Goal: Information Seeking & Learning: Learn about a topic

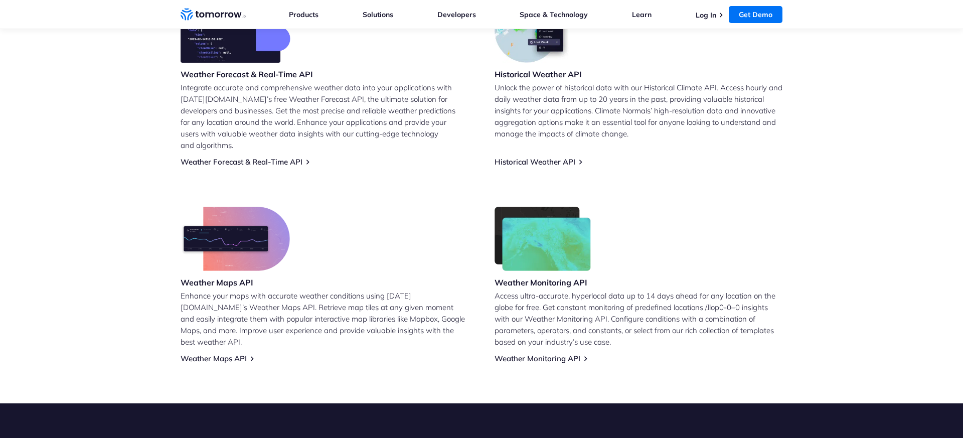
scroll to position [551, 0]
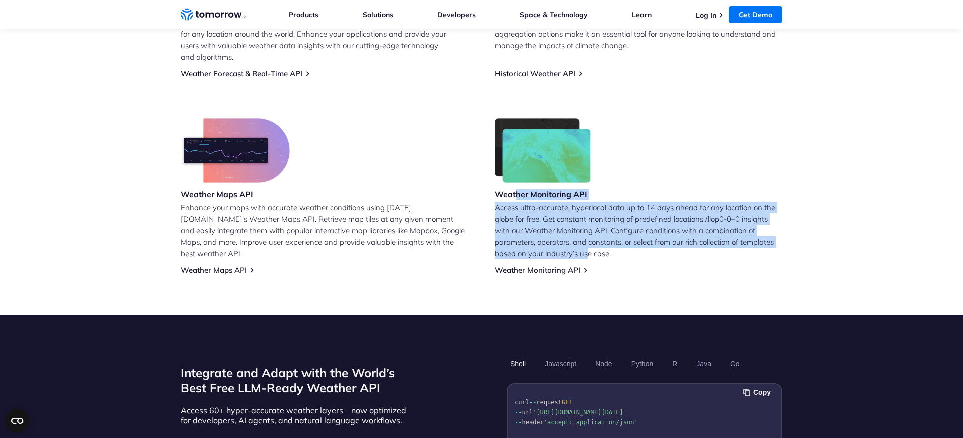
drag, startPoint x: 515, startPoint y: 181, endPoint x: 592, endPoint y: 235, distance: 93.6
click at [590, 239] on div "Weather Monitoring API Access ultra-accurate, hyperlocal data up to 14 days ahe…" at bounding box center [639, 196] width 288 height 157
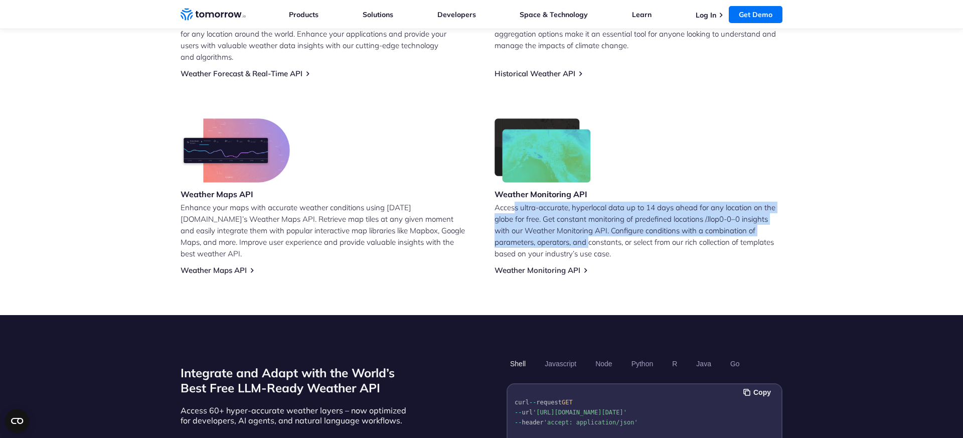
drag, startPoint x: 581, startPoint y: 227, endPoint x: 542, endPoint y: 206, distance: 43.8
click at [522, 202] on p "Access ultra-accurate, hyperlocal data up to 14 days ahead for any location on …" at bounding box center [639, 231] width 288 height 58
click at [542, 206] on p "Access ultra-accurate, hyperlocal data up to 14 days ahead for any location on …" at bounding box center [639, 231] width 288 height 58
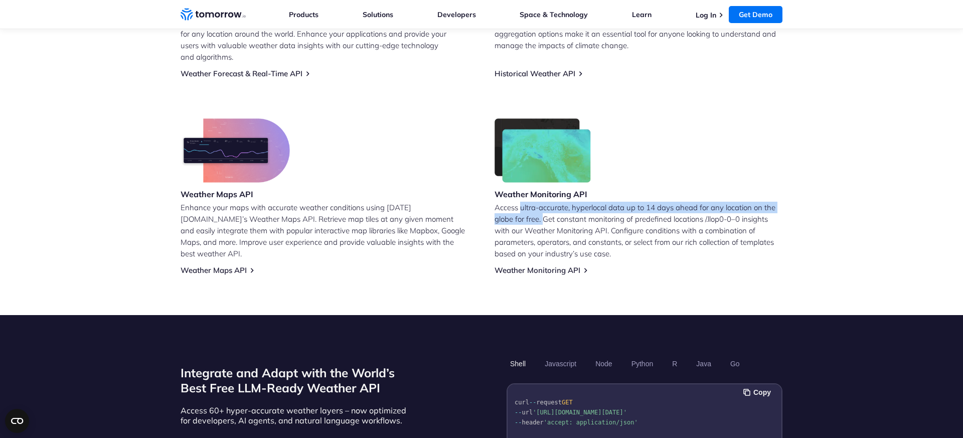
drag, startPoint x: 542, startPoint y: 206, endPoint x: 531, endPoint y: 195, distance: 15.3
click at [531, 202] on p "Access ultra-accurate, hyperlocal data up to 14 days ahead for any location on …" at bounding box center [639, 231] width 288 height 58
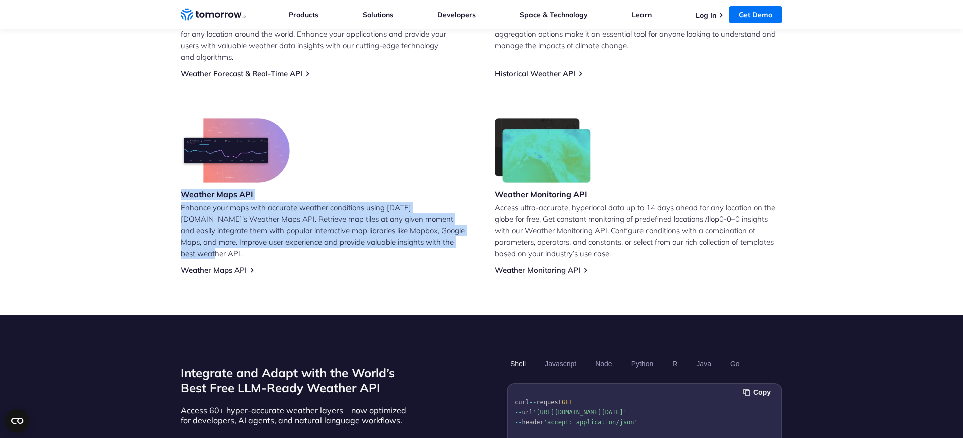
drag, startPoint x: 176, startPoint y: 187, endPoint x: 313, endPoint y: 253, distance: 151.7
click at [313, 253] on section "Leverage [DATE][DOMAIN_NAME]’s Free Weather API Weather Forecast & Real-Time AP…" at bounding box center [481, 63] width 963 height 504
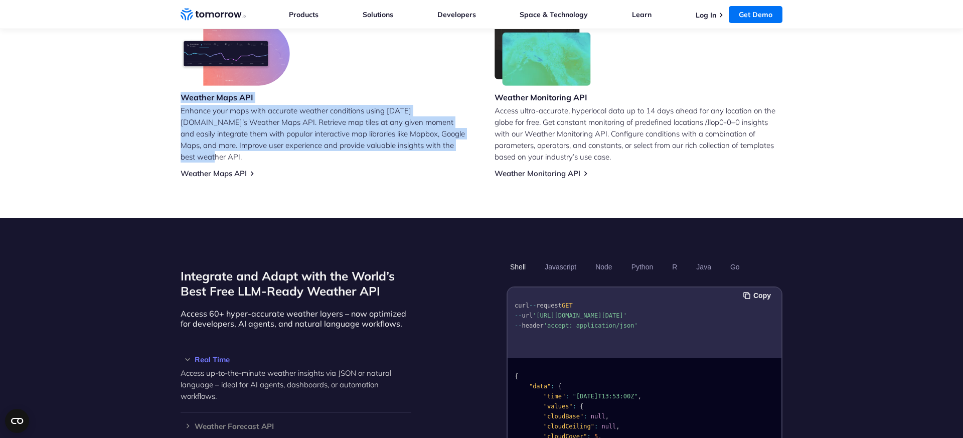
scroll to position [822, 0]
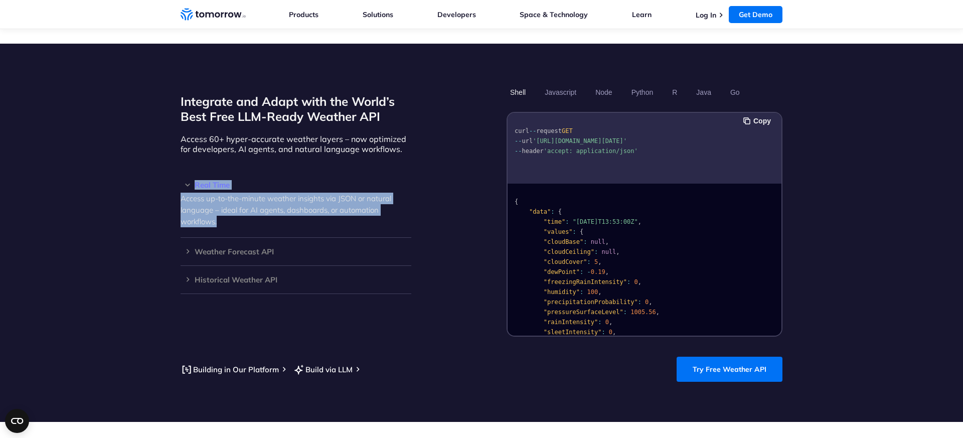
drag, startPoint x: 257, startPoint y: 152, endPoint x: 375, endPoint y: 217, distance: 134.8
click at [364, 218] on div "Integrate and Adapt with the World’s Best Free LLM-Ready Weather API Access 60+…" at bounding box center [296, 210] width 231 height 253
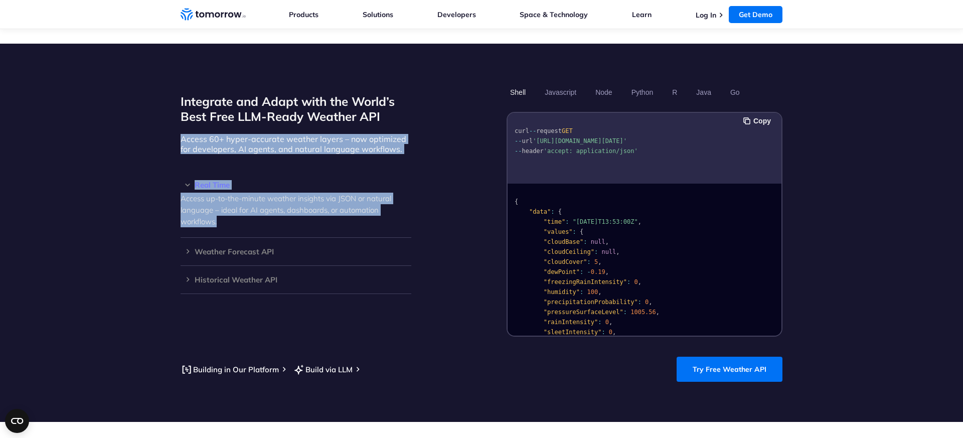
drag, startPoint x: 318, startPoint y: 147, endPoint x: 278, endPoint y: 115, distance: 50.4
click at [275, 115] on div "Integrate and Adapt with the World’s Best Free LLM-Ready Weather API Access 60+…" at bounding box center [296, 210] width 231 height 253
click at [278, 115] on div "Integrate and Adapt with the World’s Best Free LLM-Ready Weather API Access 60+…" at bounding box center [296, 210] width 231 height 253
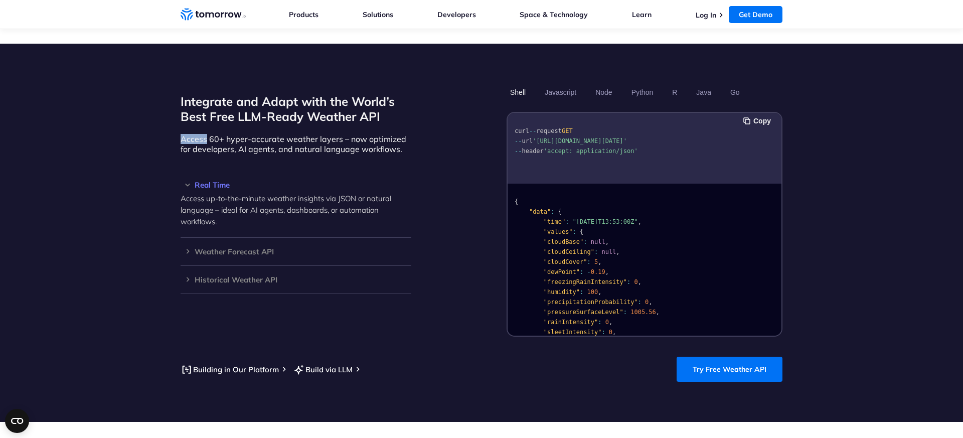
click at [278, 115] on div "Integrate and Adapt with the World’s Best Free LLM-Ready Weather API Access 60+…" at bounding box center [296, 210] width 231 height 253
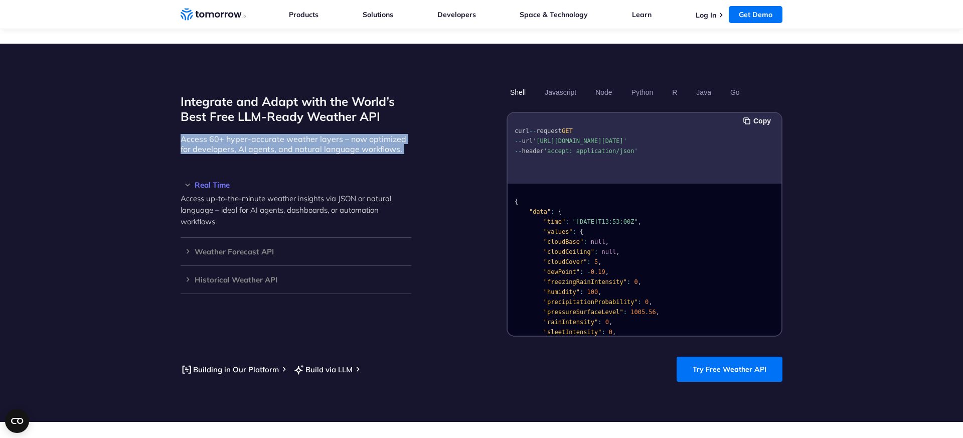
drag, startPoint x: 278, startPoint y: 115, endPoint x: 270, endPoint y: 106, distance: 12.1
click at [274, 110] on div "Integrate and Adapt with the World’s Best Free LLM-Ready Weather API Access 60+…" at bounding box center [296, 210] width 231 height 253
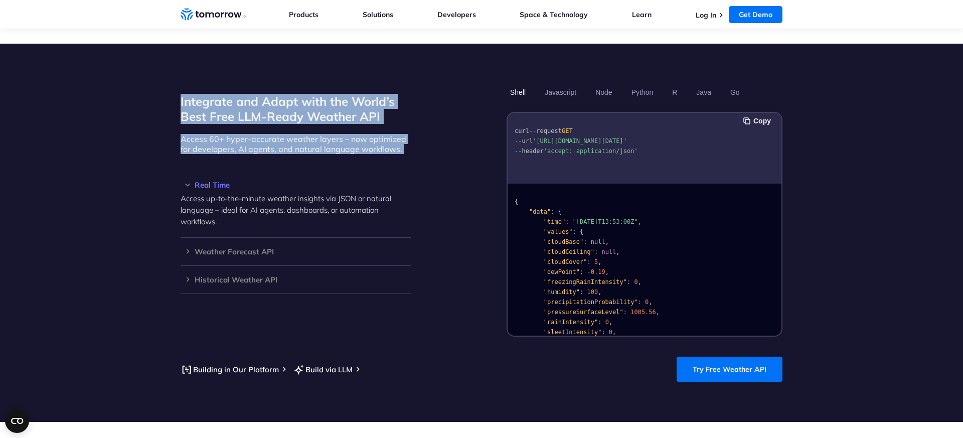
click at [262, 100] on h2 "Integrate and Adapt with the World’s Best Free LLM-Ready Weather API" at bounding box center [296, 109] width 231 height 30
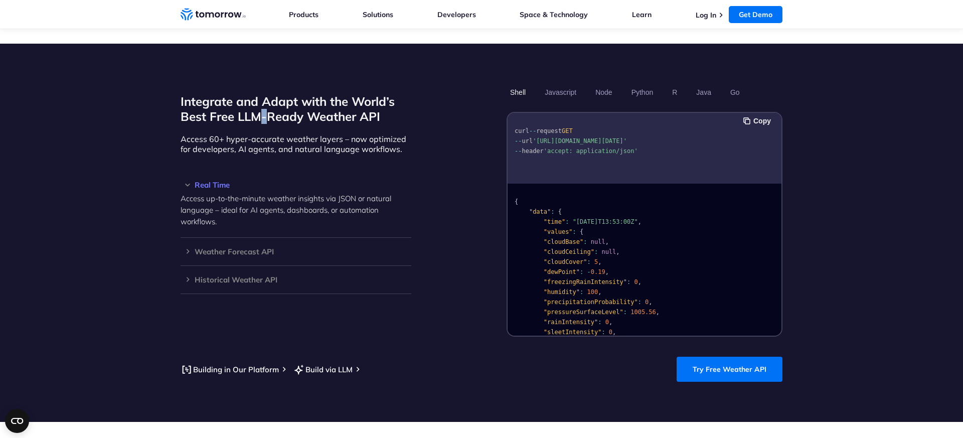
click at [262, 100] on h2 "Integrate and Adapt with the World’s Best Free LLM-Ready Weather API" at bounding box center [296, 109] width 231 height 30
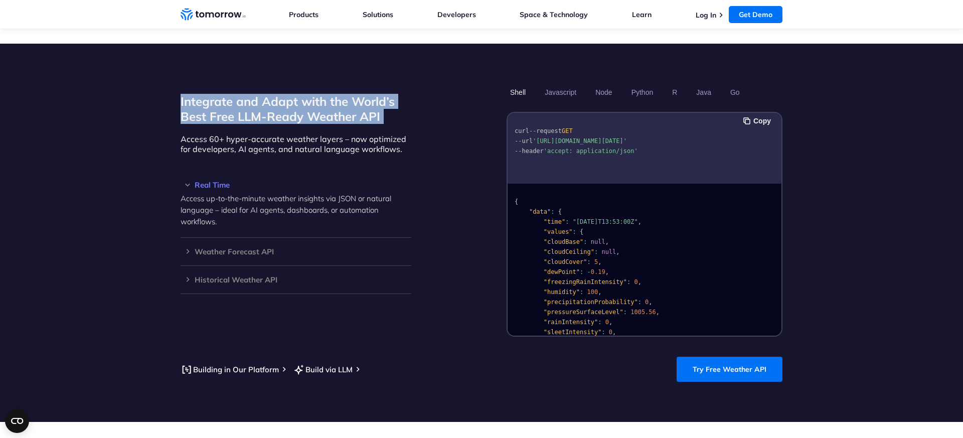
click at [262, 100] on h2 "Integrate and Adapt with the World’s Best Free LLM-Ready Weather API" at bounding box center [296, 109] width 231 height 30
click at [262, 103] on h2 "Integrate and Adapt with the World’s Best Free LLM-Ready Weather API" at bounding box center [296, 109] width 231 height 30
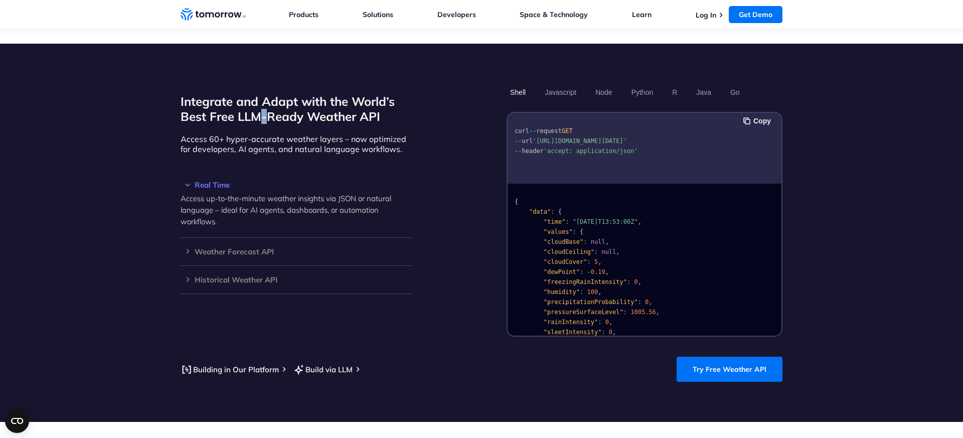
click at [262, 104] on h2 "Integrate and Adapt with the World’s Best Free LLM-Ready Weather API" at bounding box center [296, 109] width 231 height 30
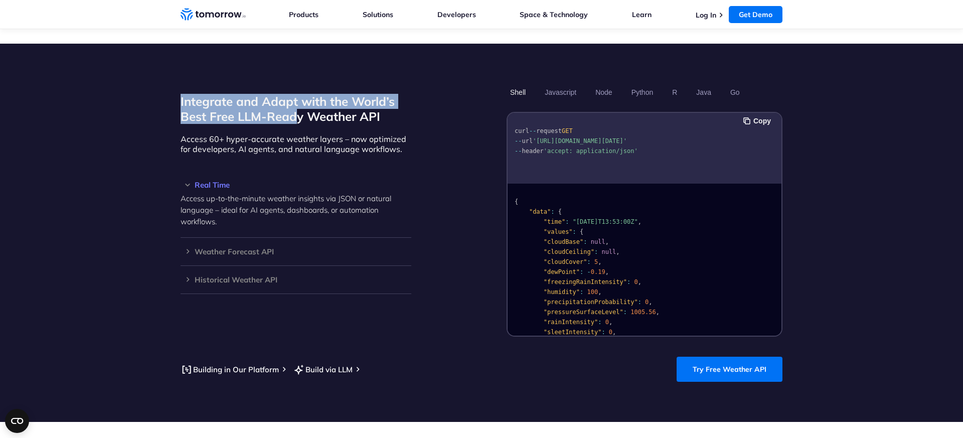
drag, startPoint x: 244, startPoint y: 69, endPoint x: 380, endPoint y: 135, distance: 151.7
click at [381, 138] on section "Integrate and Adapt with the World’s Best Free LLM-Ready Weather API Access 60+…" at bounding box center [481, 233] width 963 height 378
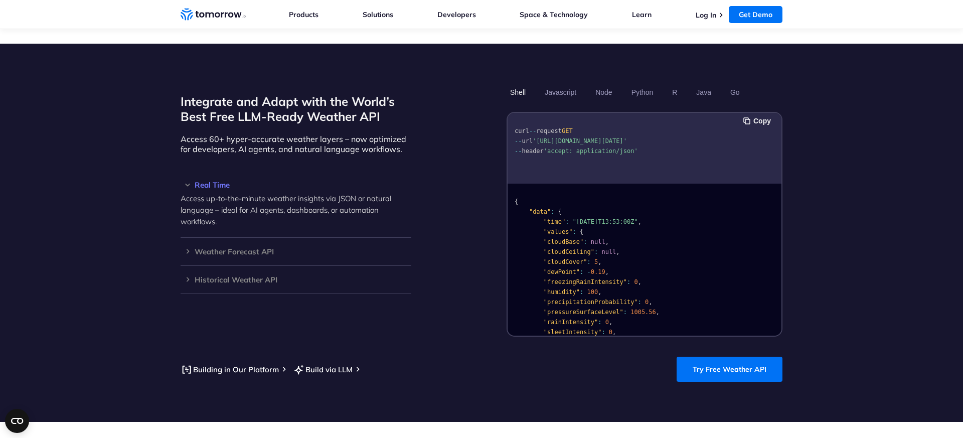
drag, startPoint x: 306, startPoint y: 100, endPoint x: 342, endPoint y: 124, distance: 44.1
click at [330, 112] on div "Integrate and Adapt with the World’s Best Free LLM-Ready Weather API Access 60+…" at bounding box center [296, 210] width 231 height 253
click at [342, 134] on p "Access 60+ hyper-accurate weather layers – now optimized for developers, AI age…" at bounding box center [296, 144] width 231 height 20
click at [343, 134] on p "Access 60+ hyper-accurate weather layers – now optimized for developers, AI age…" at bounding box center [296, 144] width 231 height 20
drag, startPoint x: 343, startPoint y: 128, endPoint x: 395, endPoint y: 156, distance: 59.7
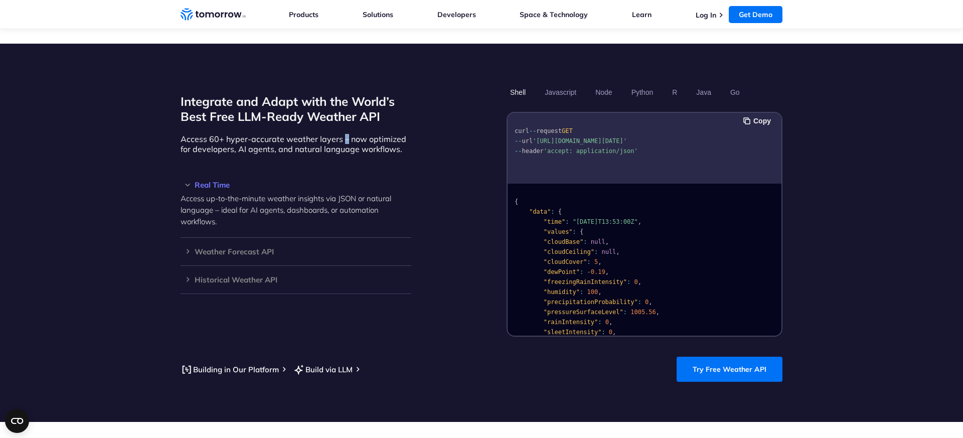
click at [343, 134] on p "Access 60+ hyper-accurate weather layers – now optimized for developers, AI age…" at bounding box center [296, 144] width 231 height 20
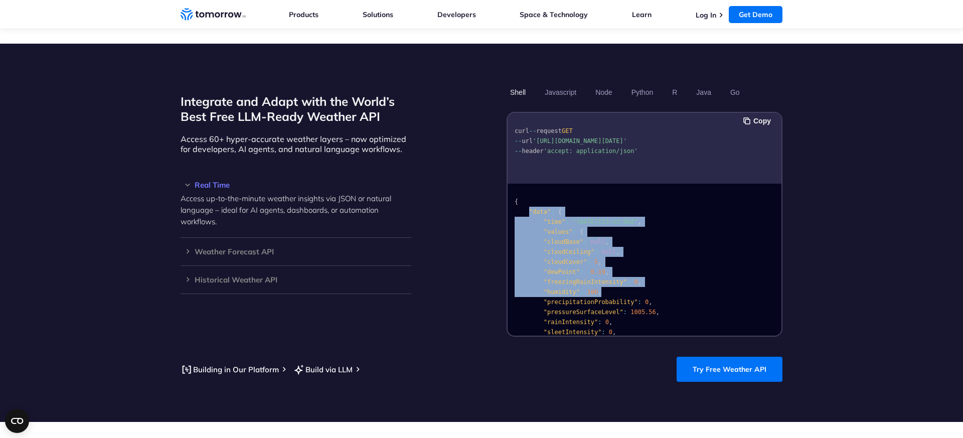
drag, startPoint x: 536, startPoint y: 221, endPoint x: 606, endPoint y: 258, distance: 79.0
click at [612, 280] on pre "{ "data" : { "time" : "[DATE]T13:53:00Z" , "values" : { "cloudBase" : null , "c…" at bounding box center [645, 365] width 274 height 357
drag, startPoint x: 606, startPoint y: 258, endPoint x: 577, endPoint y: 167, distance: 96.3
click at [568, 187] on pre "{ "data" : { "time" : "[DATE]T13:53:00Z" , "values" : { "cloudBase" : null , "c…" at bounding box center [645, 365] width 274 height 357
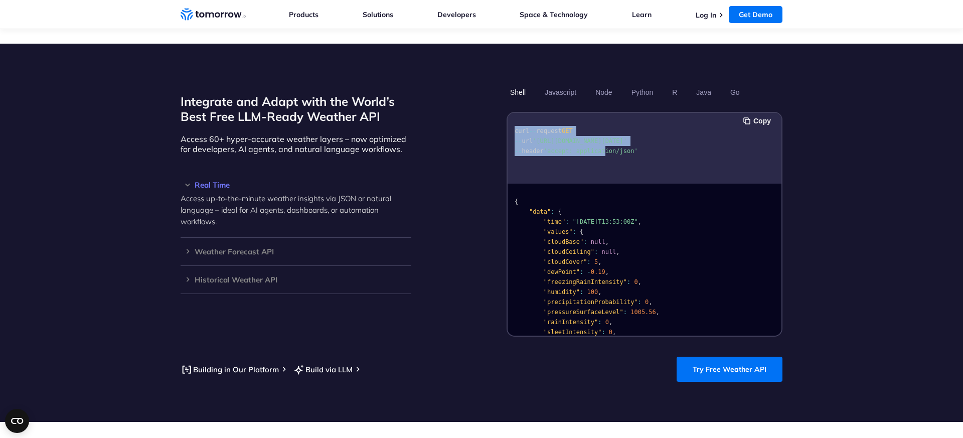
drag, startPoint x: 559, startPoint y: 129, endPoint x: 607, endPoint y: 150, distance: 51.9
click at [607, 150] on pre "curl -- request GET -- url '[URL][DOMAIN_NAME][DATE]' -- header 'accept: applic…" at bounding box center [645, 139] width 274 height 46
click at [607, 150] on span "'accept: application/json'" at bounding box center [591, 151] width 94 height 7
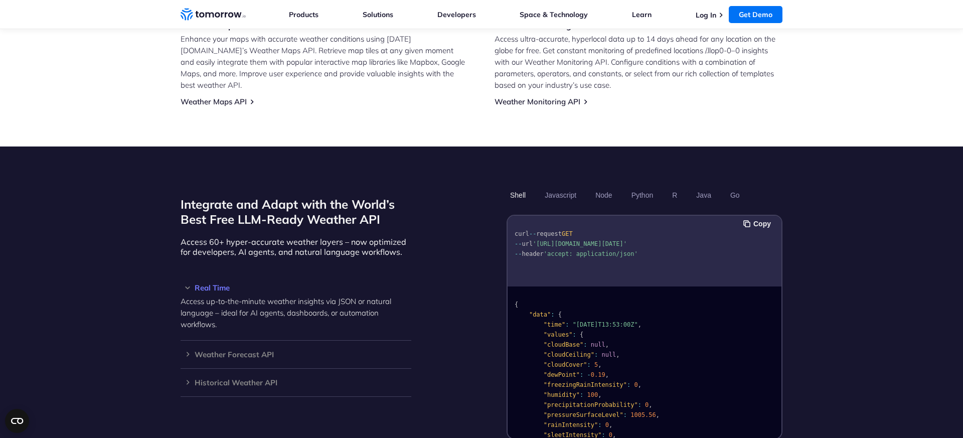
scroll to position [720, 0]
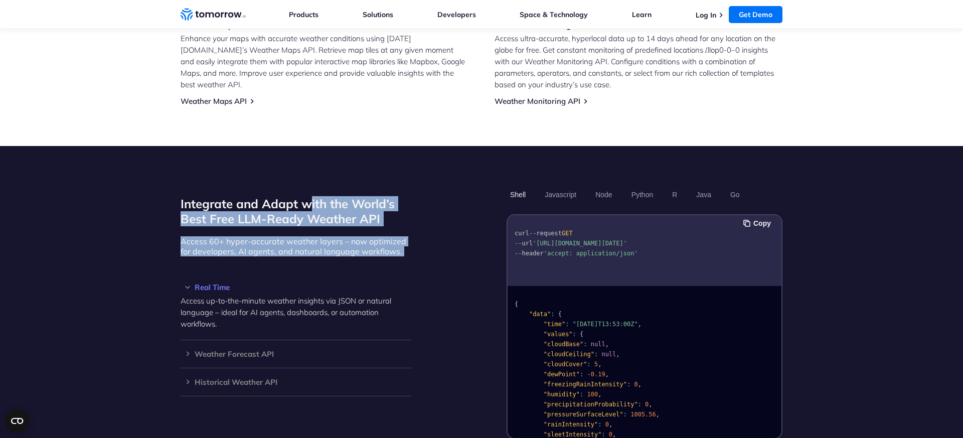
drag, startPoint x: 303, startPoint y: 187, endPoint x: 331, endPoint y: 269, distance: 87.6
click at [329, 270] on div "Integrate and Adapt with the World’s Best Free LLM-Ready Weather API Access 60+…" at bounding box center [296, 312] width 231 height 253
drag, startPoint x: 327, startPoint y: 251, endPoint x: 297, endPoint y: 213, distance: 49.3
click at [298, 186] on div "Integrate and Adapt with the World’s Best Free LLM-Ready Weather API Access 60+…" at bounding box center [296, 312] width 231 height 253
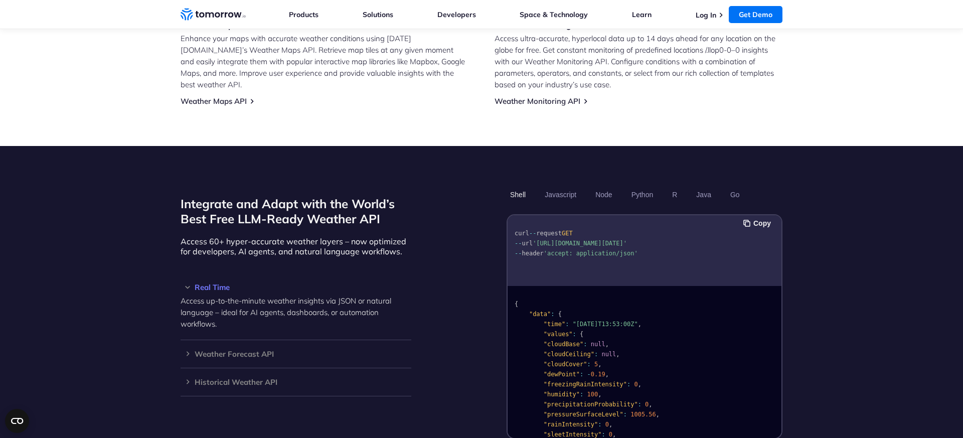
click at [297, 213] on h2 "Integrate and Adapt with the World’s Best Free LLM-Ready Weather API" at bounding box center [296, 211] width 231 height 30
drag, startPoint x: 252, startPoint y: 200, endPoint x: 259, endPoint y: 202, distance: 6.8
click at [252, 201] on h2 "Integrate and Adapt with the World’s Best Free LLM-Ready Weather API" at bounding box center [296, 211] width 231 height 30
click at [257, 202] on h2 "Integrate and Adapt with the World’s Best Free LLM-Ready Weather API" at bounding box center [296, 211] width 231 height 30
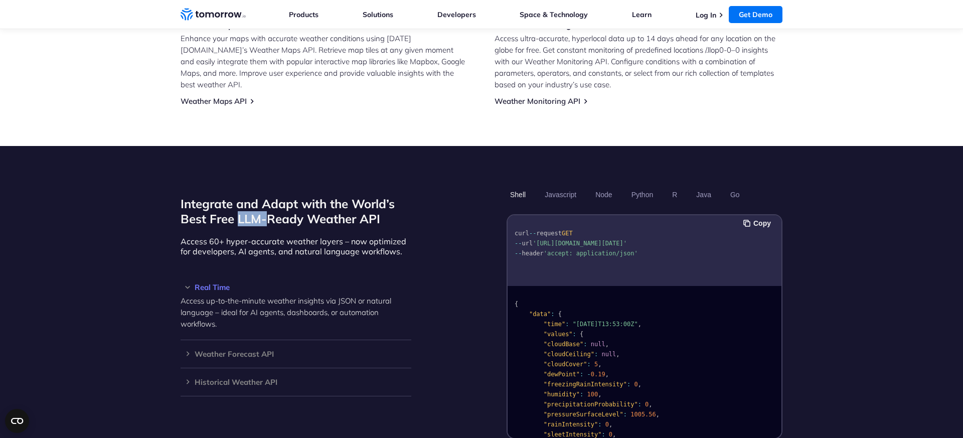
click at [259, 203] on h2 "Integrate and Adapt with the World’s Best Free LLM-Ready Weather API" at bounding box center [296, 211] width 231 height 30
drag, startPoint x: 259, startPoint y: 203, endPoint x: 238, endPoint y: 189, distance: 25.1
click at [259, 203] on h2 "Integrate and Adapt with the World’s Best Free LLM-Ready Weather API" at bounding box center [296, 211] width 231 height 30
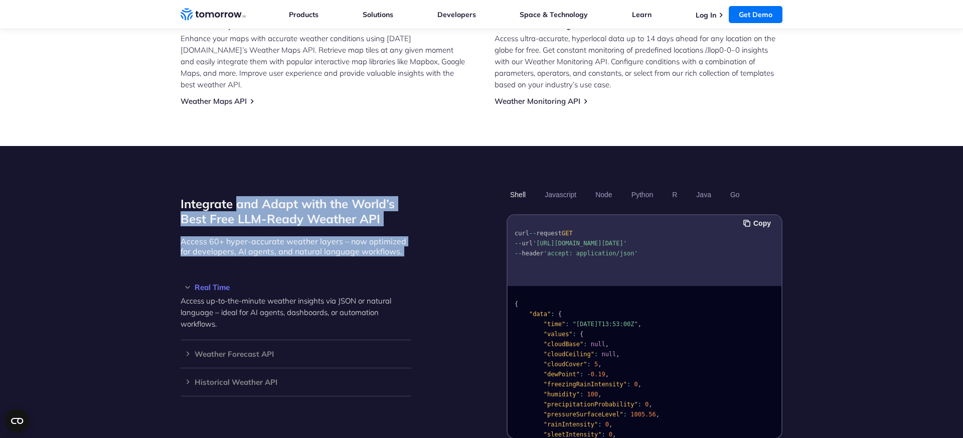
drag, startPoint x: 246, startPoint y: 211, endPoint x: 333, endPoint y: 254, distance: 97.6
click at [332, 264] on div "Integrate and Adapt with the World’s Best Free LLM-Ready Weather API Access 60+…" at bounding box center [296, 312] width 231 height 253
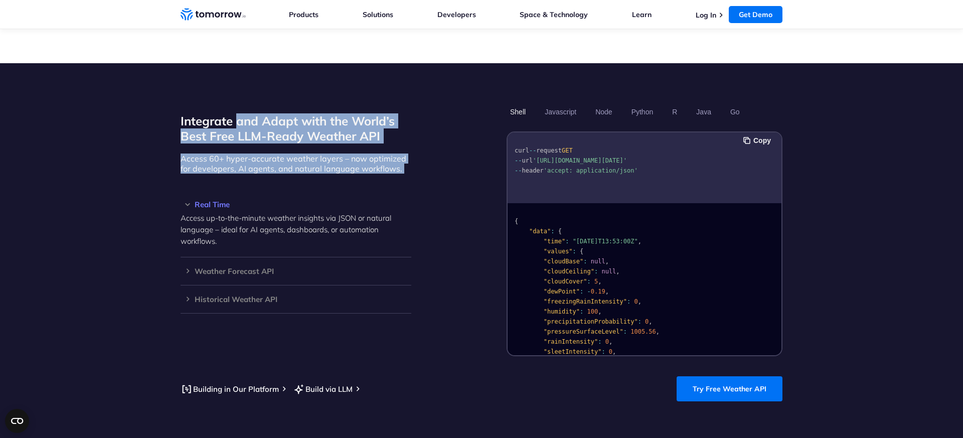
scroll to position [875, 0]
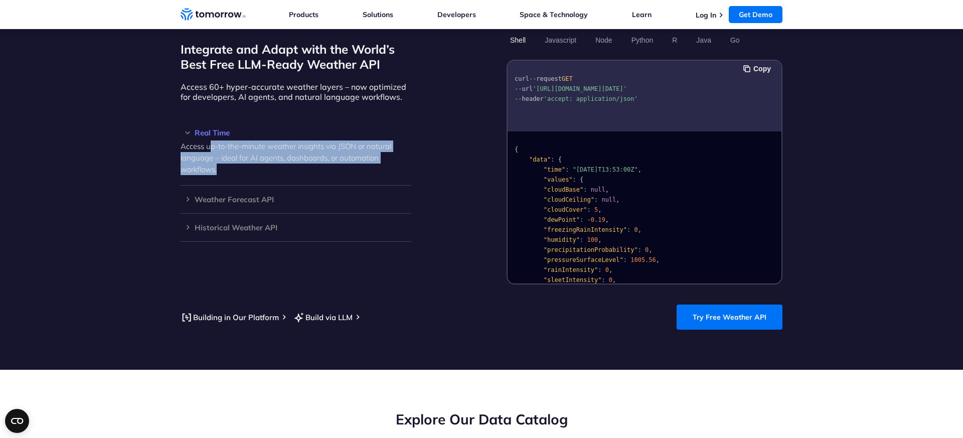
drag, startPoint x: 237, startPoint y: 151, endPoint x: 269, endPoint y: 156, distance: 32.5
click at [263, 158] on p "Access up-to-the-minute weather insights via JSON or natural language – ideal f…" at bounding box center [296, 157] width 231 height 35
click at [177, 122] on section "Integrate and Adapt with the World’s Best Free LLM-Ready Weather API Access 60+…" at bounding box center [481, 180] width 963 height 378
click at [258, 136] on div "Access up-to-the-minute weather insights via JSON or natural language – ideal f…" at bounding box center [296, 155] width 231 height 39
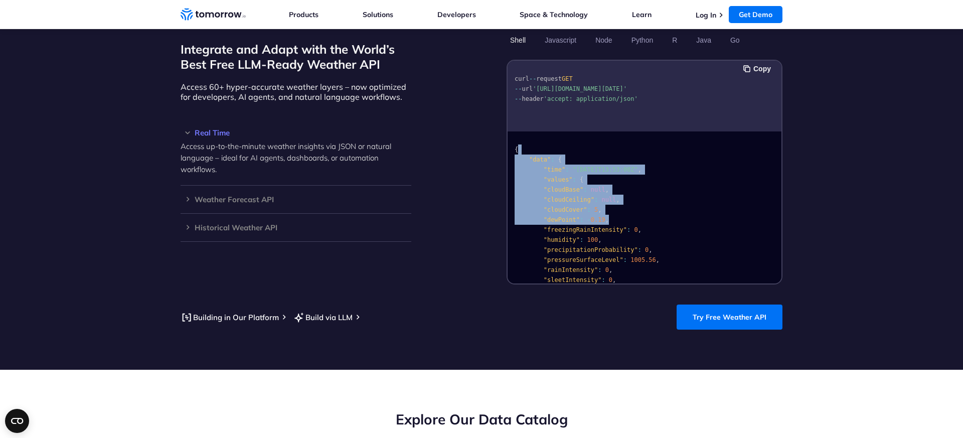
drag, startPoint x: 583, startPoint y: 142, endPoint x: 621, endPoint y: 221, distance: 87.7
click at [621, 221] on pre "{ "data" : { "time" : "[DATE]T13:53:00Z" , "values" : { "cloudBase" : null , "c…" at bounding box center [645, 312] width 274 height 357
click at [621, 226] on span ""freezingRainIntensity"" at bounding box center [585, 229] width 83 height 7
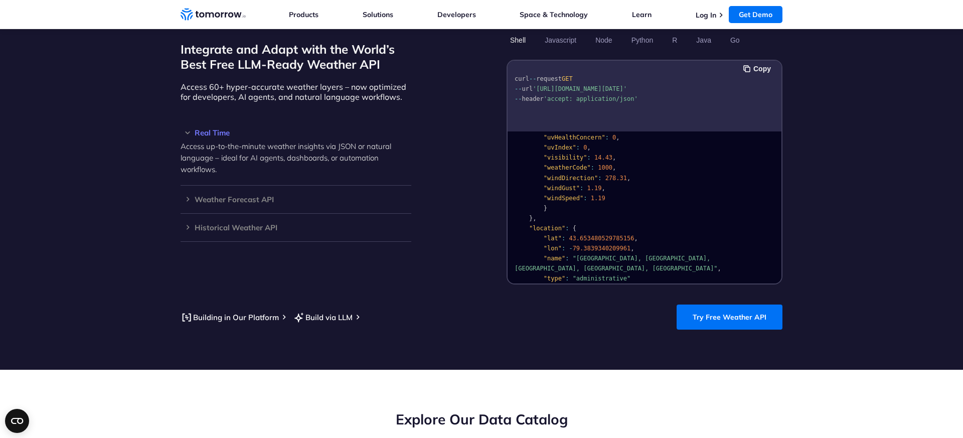
scroll to position [211, 0]
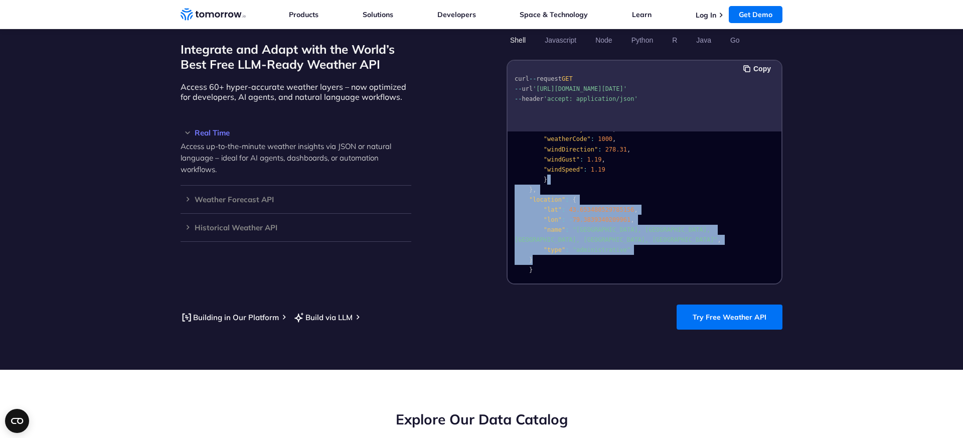
drag, startPoint x: 572, startPoint y: 164, endPoint x: 635, endPoint y: 248, distance: 104.8
click at [634, 249] on pre "{ "data" : { "time" : "[DATE]T13:53:00Z" , "values" : { "cloudBase" : null , "c…" at bounding box center [645, 101] width 274 height 357
drag, startPoint x: 594, startPoint y: 207, endPoint x: 589, endPoint y: 204, distance: 5.2
click at [589, 204] on pre "{ "data" : { "time" : "[DATE]T13:53:00Z" , "values" : { "cloudBase" : null , "c…" at bounding box center [645, 101] width 274 height 357
click at [589, 216] on span "79.3839340209961" at bounding box center [602, 219] width 58 height 7
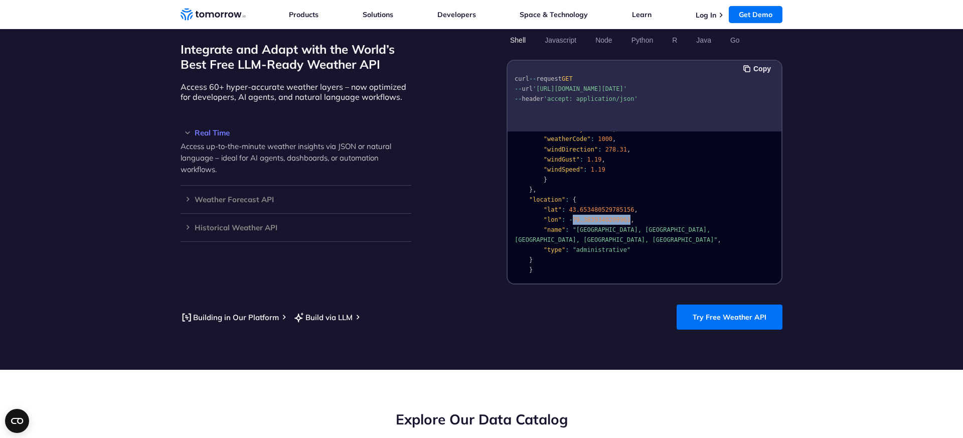
click at [589, 204] on pre "{ "data" : { "time" : "[DATE]T13:53:00Z" , "values" : { "cloudBase" : null , "c…" at bounding box center [645, 101] width 274 height 357
